Goal: Answer question/provide support

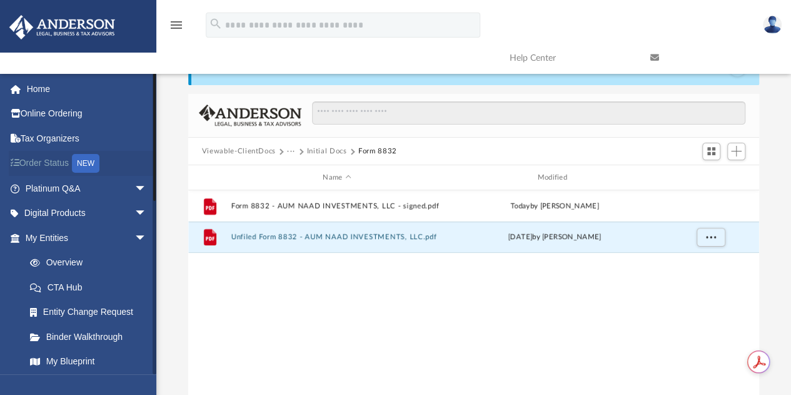
scroll to position [275, 562]
click at [39, 185] on link "Platinum Q&A arrow_drop_down" at bounding box center [87, 188] width 157 height 25
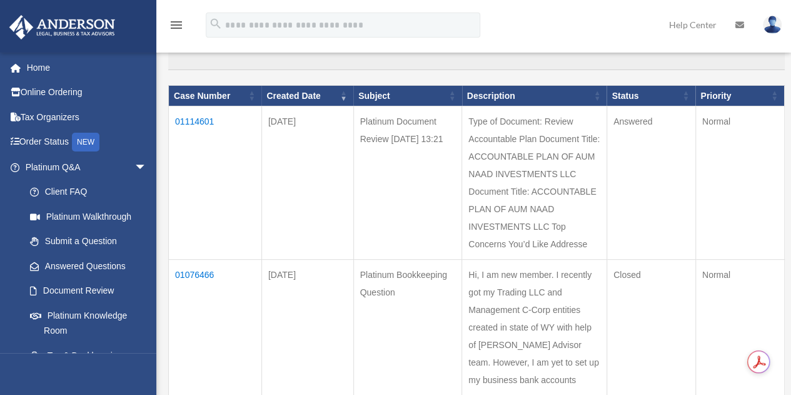
scroll to position [116, 0]
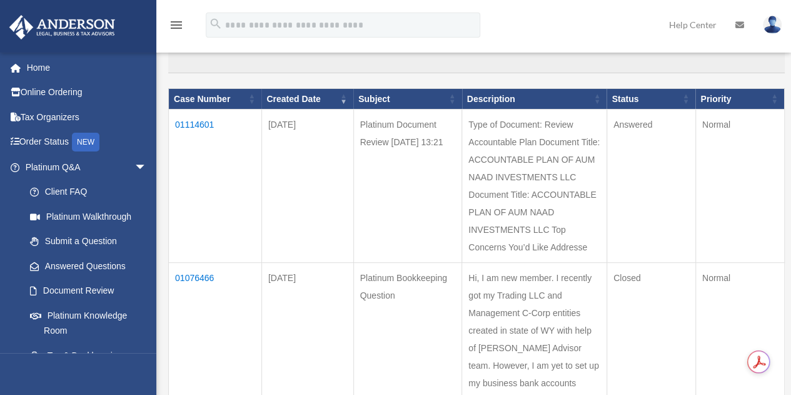
click at [196, 123] on td "01114601" at bounding box center [215, 185] width 93 height 153
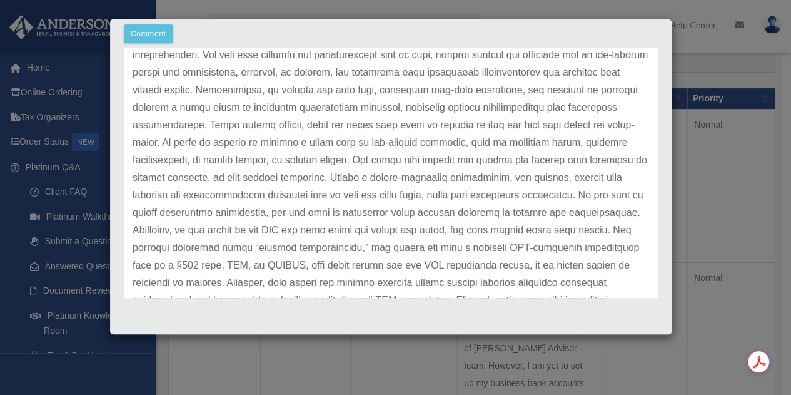
scroll to position [245, 0]
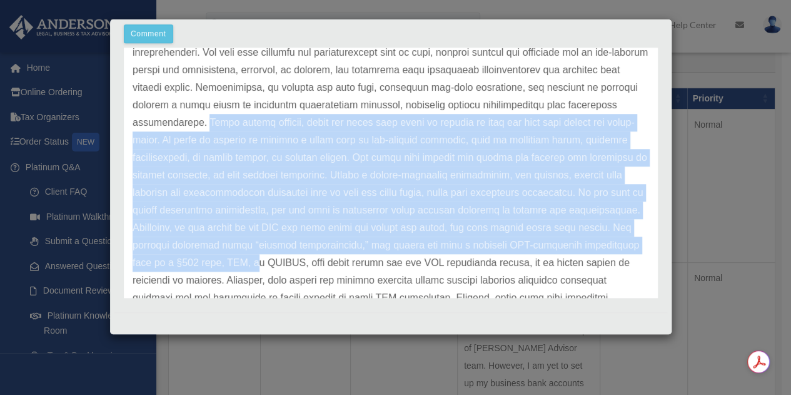
drag, startPoint x: 385, startPoint y: 119, endPoint x: 602, endPoint y: 255, distance: 255.5
click at [602, 255] on p at bounding box center [391, 140] width 517 height 543
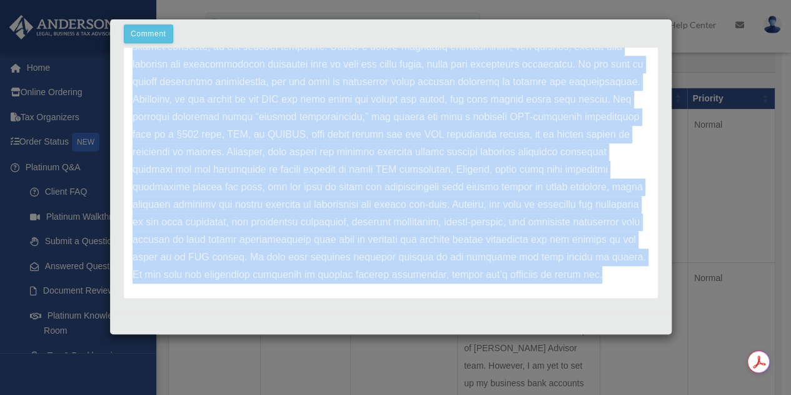
scroll to position [402, 0]
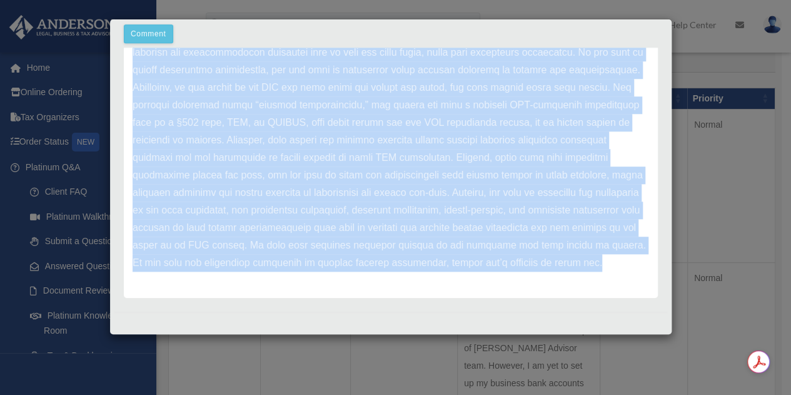
copy div "While strong overall, there are areas that could be refined to make the plan mo…"
drag, startPoint x: 134, startPoint y: 120, endPoint x: 551, endPoint y: 275, distance: 444.4
click at [551, 275] on div "Update date : 09-23-2025" at bounding box center [391, 0] width 534 height 596
copy p "Thank you for contacting us regarding your document review request and for bein…"
